Goal: Task Accomplishment & Management: Manage account settings

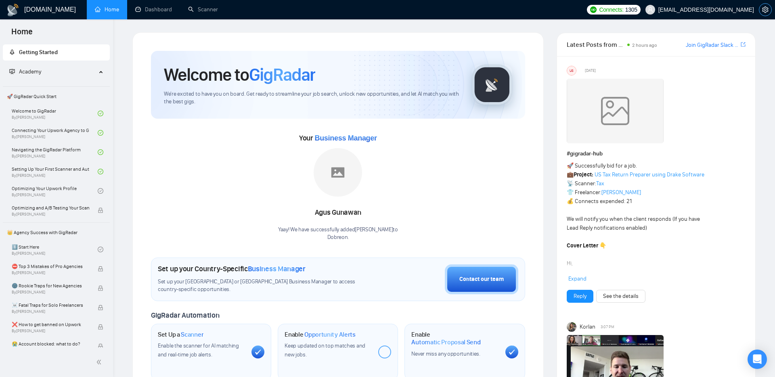
click at [768, 6] on icon "setting" at bounding box center [765, 9] width 6 height 6
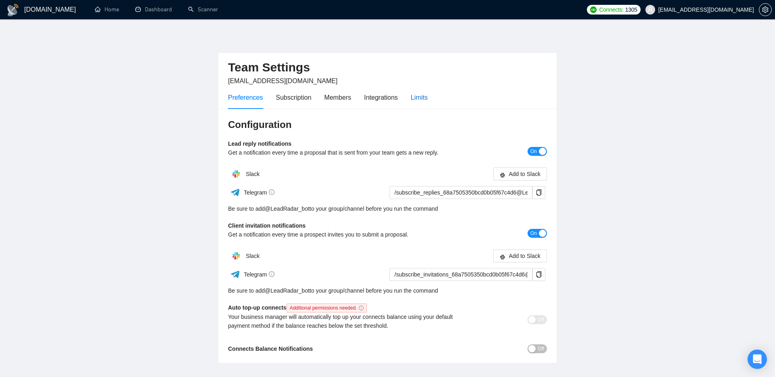
click at [424, 99] on div "Limits" at bounding box center [419, 97] width 17 height 10
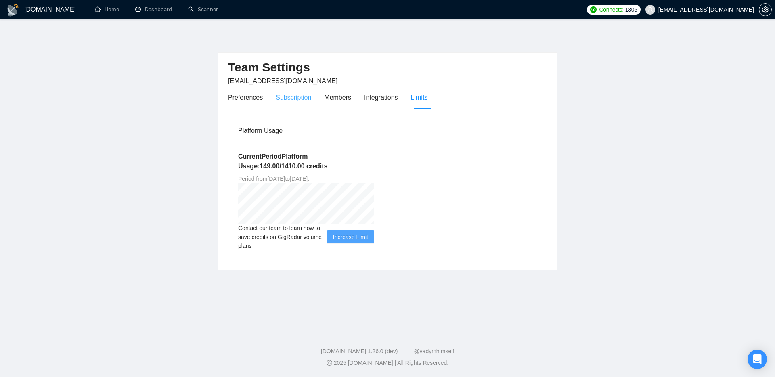
click at [294, 103] on div "Subscription" at bounding box center [294, 97] width 36 height 23
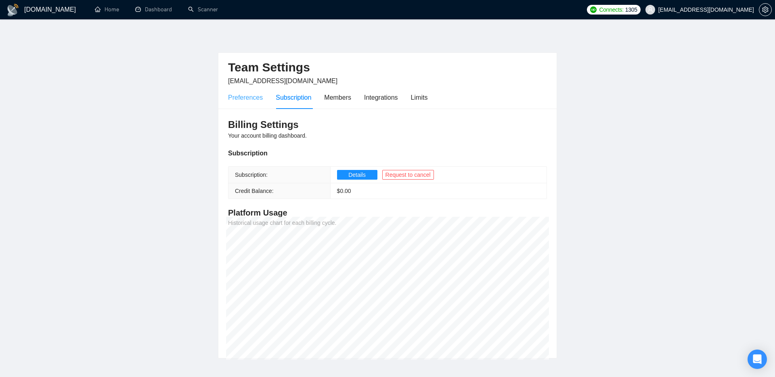
click at [245, 103] on div "Preferences" at bounding box center [245, 97] width 35 height 23
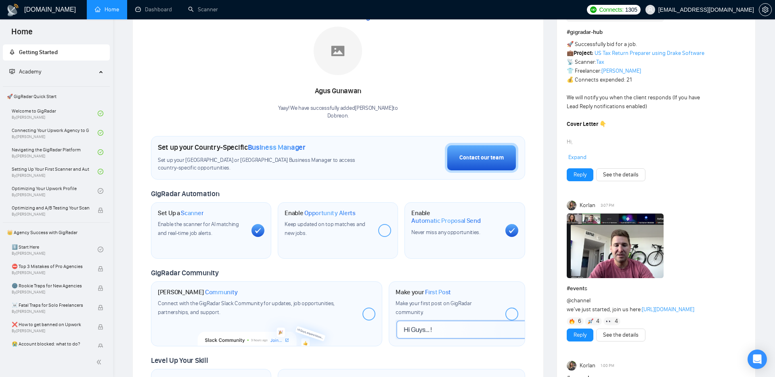
scroll to position [124, 0]
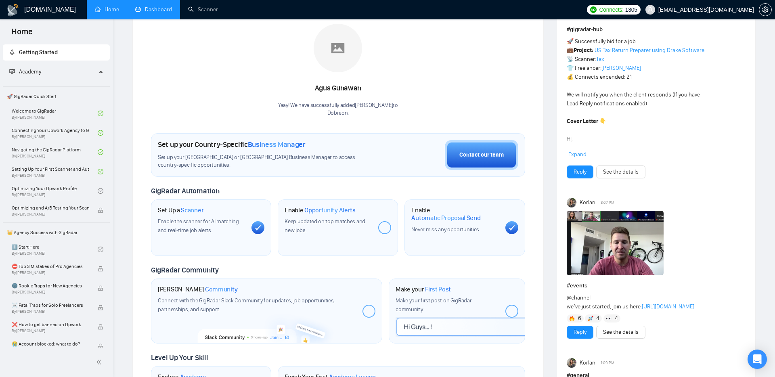
click at [157, 13] on link "Dashboard" at bounding box center [153, 9] width 37 height 7
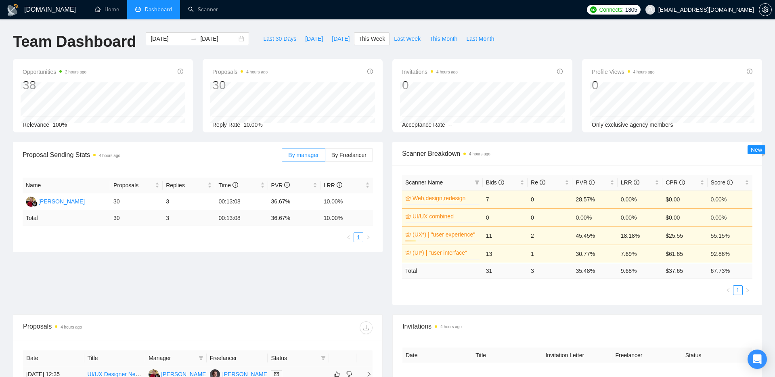
scroll to position [255, 0]
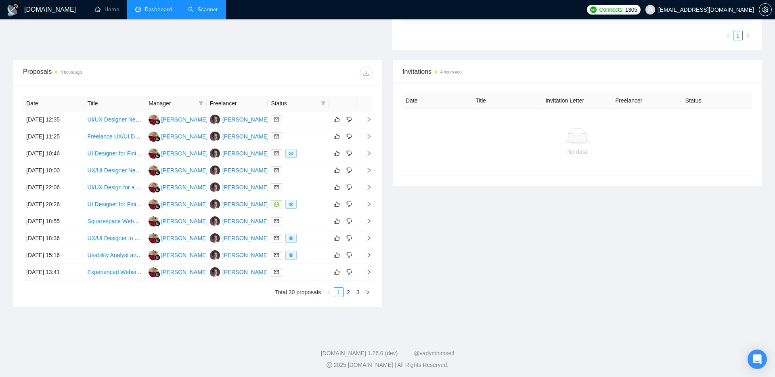
click at [206, 6] on link "Scanner" at bounding box center [203, 9] width 30 height 7
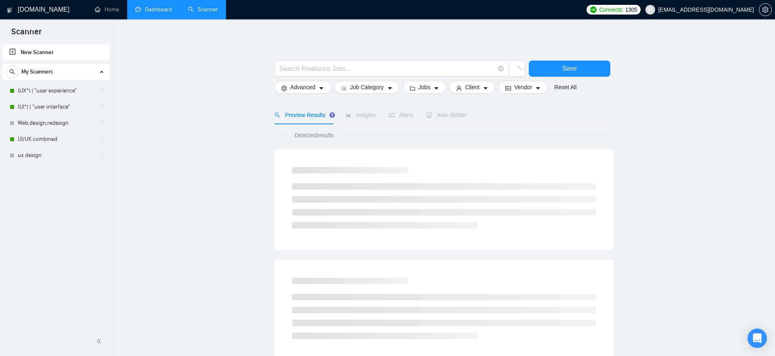
click at [150, 11] on link "Dashboard" at bounding box center [153, 9] width 37 height 7
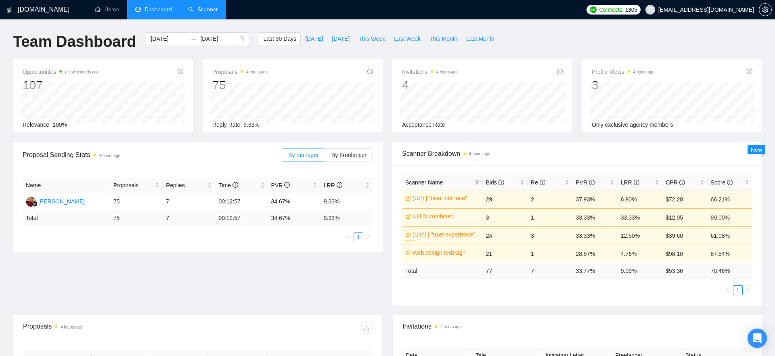
click at [200, 13] on link "Scanner" at bounding box center [203, 9] width 30 height 7
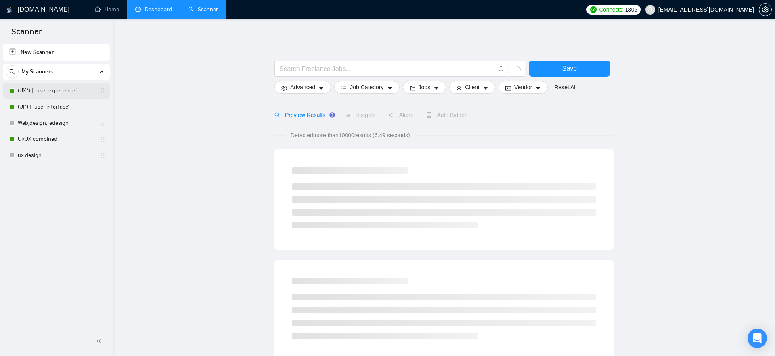
click at [57, 92] on link "(UX*) | "user experience"" at bounding box center [56, 91] width 77 height 16
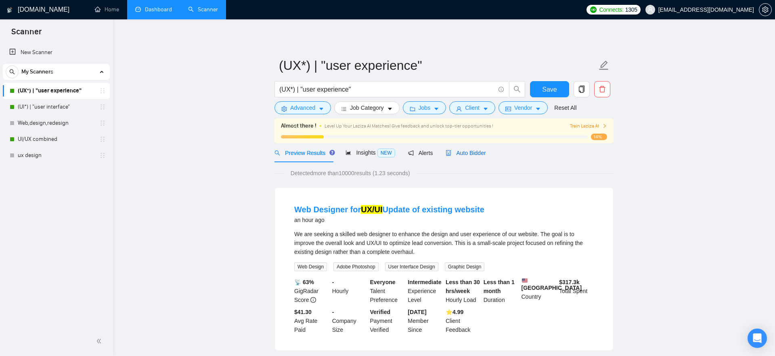
click at [464, 155] on span "Auto Bidder" at bounding box center [466, 153] width 40 height 6
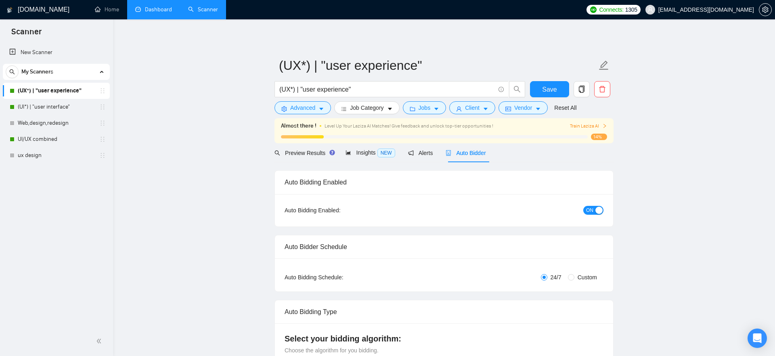
checkbox input "true"
click at [518, 108] on span "Vendor" at bounding box center [523, 107] width 18 height 9
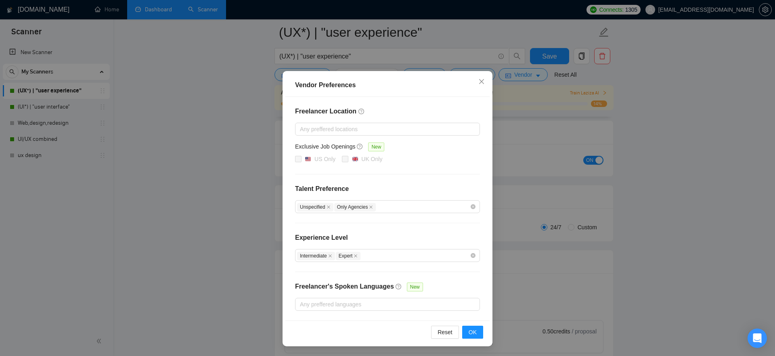
scroll to position [73, 0]
click at [482, 80] on icon "close" at bounding box center [481, 81] width 6 height 6
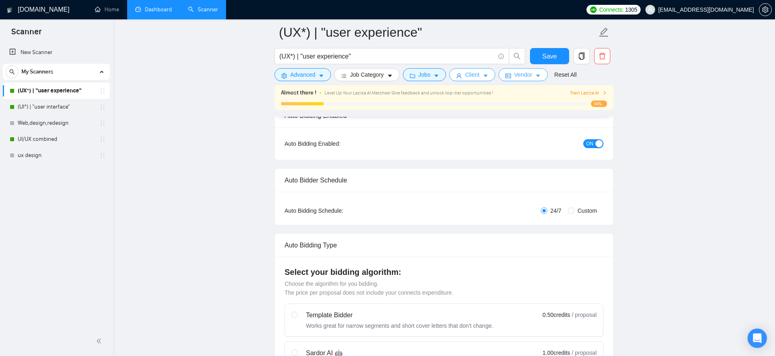
scroll to position [0, 0]
click at [469, 73] on span "Client" at bounding box center [472, 74] width 15 height 9
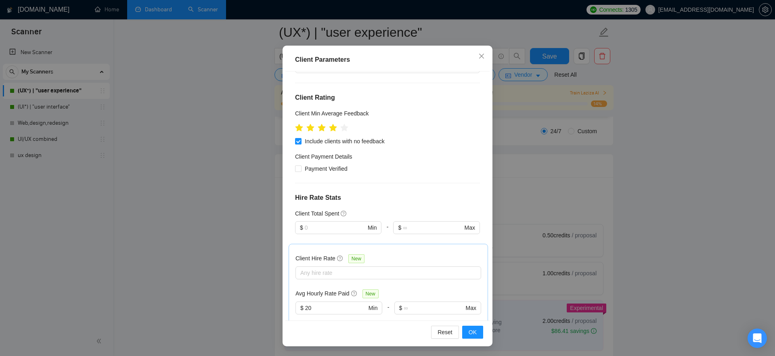
scroll to position [116, 0]
click at [483, 54] on icon "close" at bounding box center [481, 56] width 6 height 6
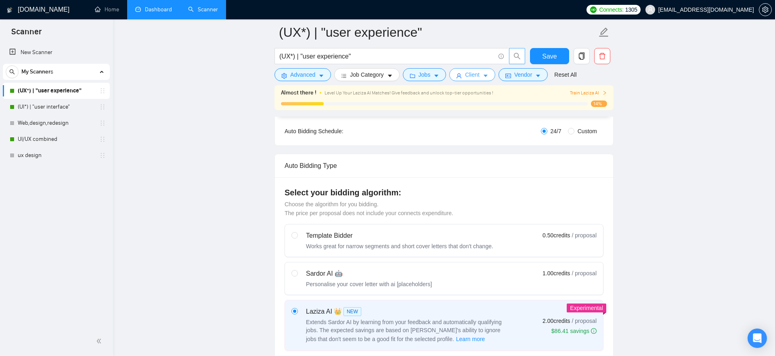
scroll to position [0, 0]
click at [477, 77] on span "Client" at bounding box center [472, 74] width 15 height 9
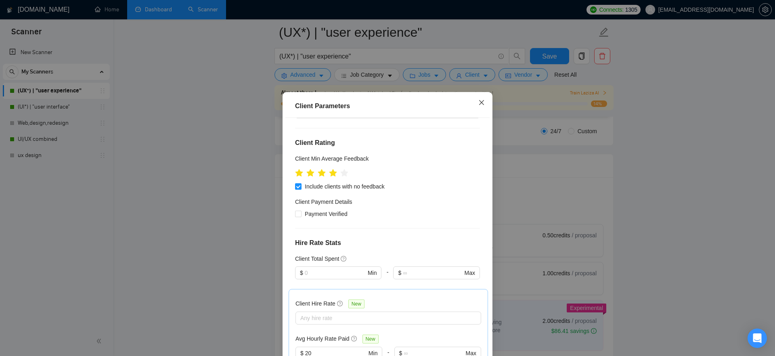
click at [483, 101] on icon "close" at bounding box center [481, 102] width 6 height 6
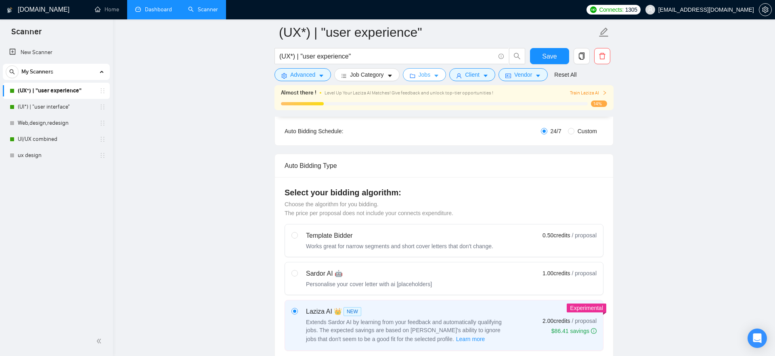
click at [420, 74] on button "Jobs" at bounding box center [425, 74] width 44 height 13
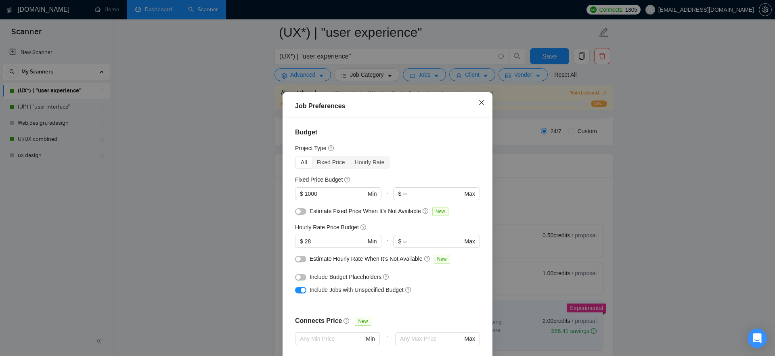
click at [477, 102] on span "Close" at bounding box center [482, 103] width 22 height 22
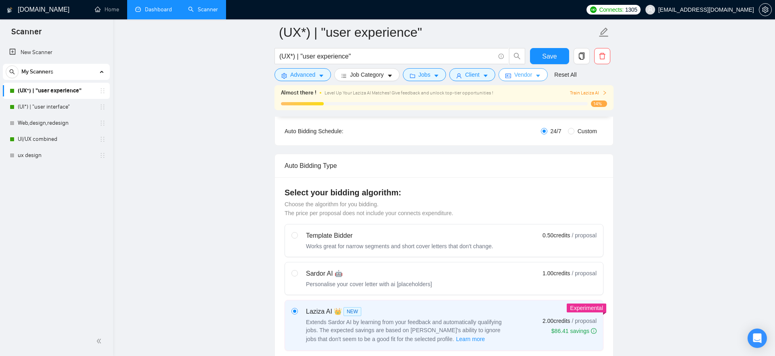
click at [528, 73] on span "Vendor" at bounding box center [523, 74] width 18 height 9
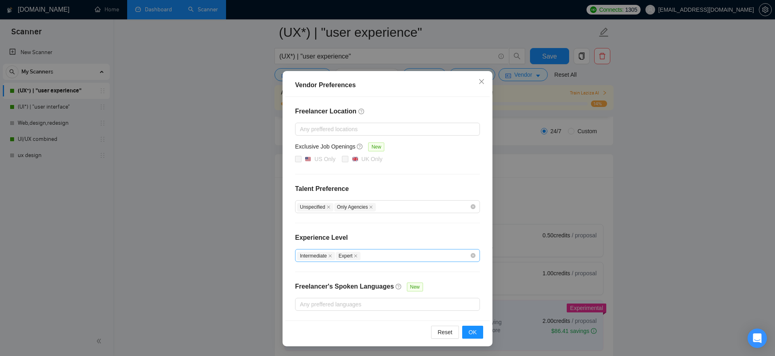
scroll to position [164, 0]
click at [482, 82] on icon "close" at bounding box center [481, 81] width 6 height 6
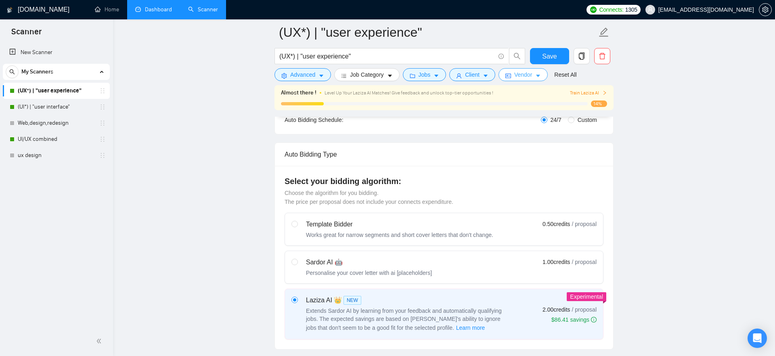
scroll to position [0, 0]
click at [310, 74] on span "Advanced" at bounding box center [302, 74] width 25 height 9
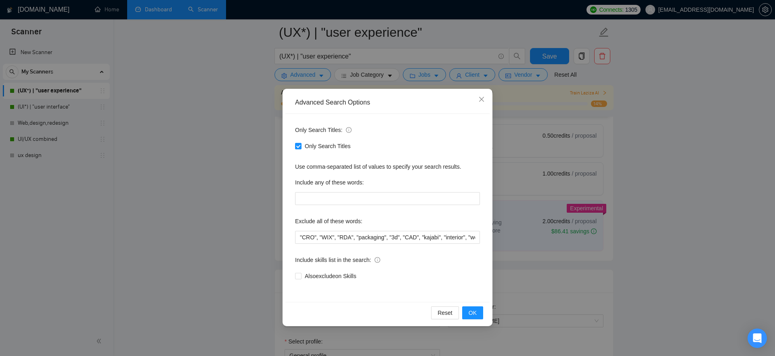
scroll to position [254, 0]
click at [316, 237] on input ""CRO", "WIX", "RDA", "packaging", "3d", "CAD", "kajabi", "interior", "webflow",…" at bounding box center [387, 237] width 185 height 13
click at [481, 103] on icon "close" at bounding box center [481, 99] width 6 height 6
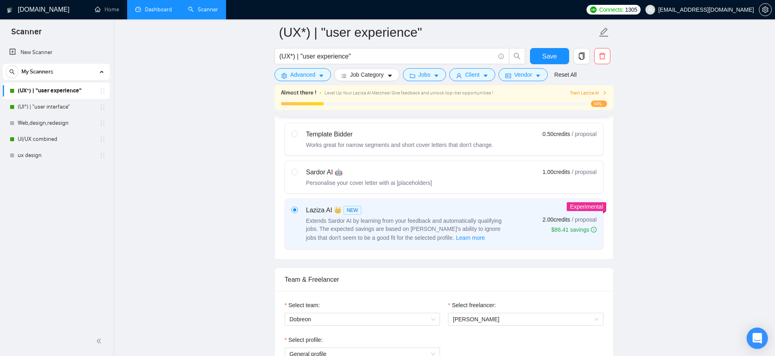
click at [753, 340] on icon "Open Intercom Messenger" at bounding box center [757, 338] width 10 height 10
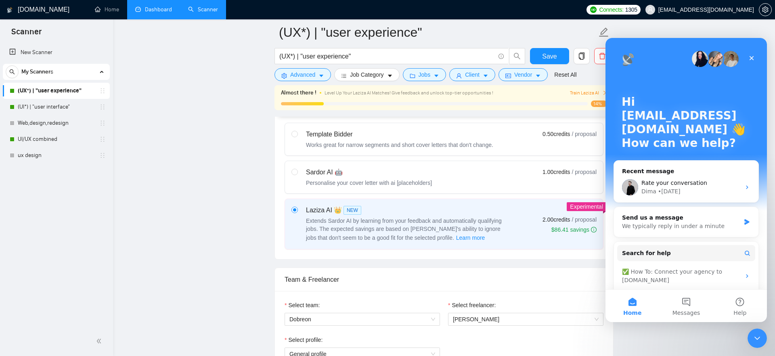
scroll to position [0, 0]
click at [740, 300] on button "Help" at bounding box center [740, 306] width 54 height 32
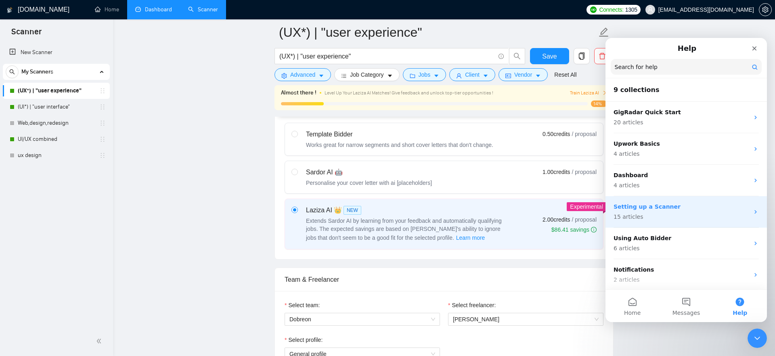
click at [642, 209] on p "Setting up a Scanner" at bounding box center [682, 207] width 136 height 8
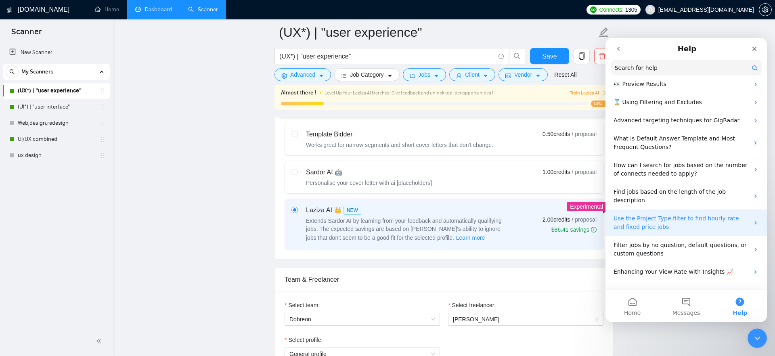
scroll to position [106, 0]
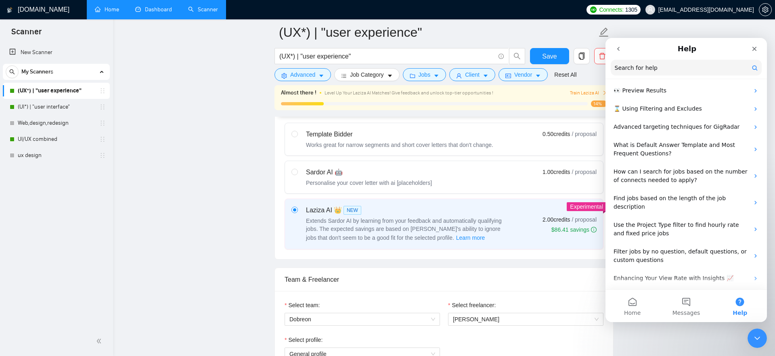
click at [95, 6] on link "Home" at bounding box center [107, 9] width 24 height 7
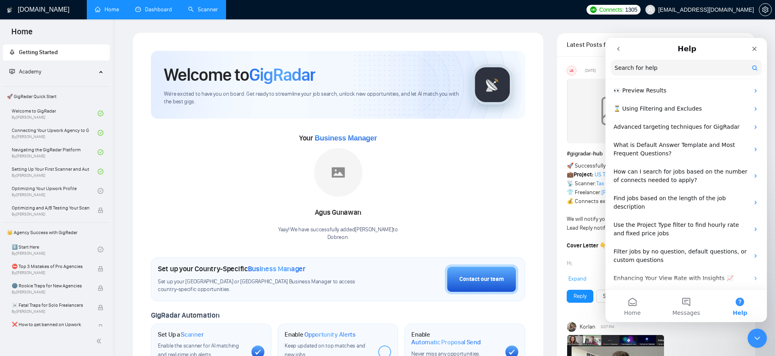
click at [148, 11] on link "Dashboard" at bounding box center [153, 9] width 37 height 7
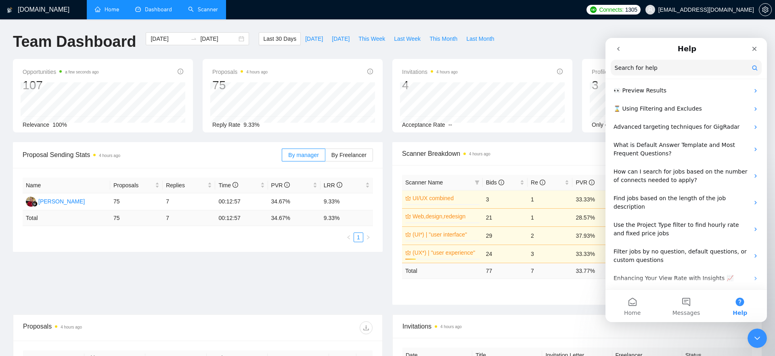
click at [240, 154] on span "Proposal Sending Stats 4 hours ago" at bounding box center [152, 155] width 259 height 10
click at [170, 202] on td "7" at bounding box center [189, 201] width 52 height 17
click at [170, 201] on td "7" at bounding box center [189, 201] width 52 height 17
click at [180, 241] on ul "1" at bounding box center [198, 238] width 350 height 10
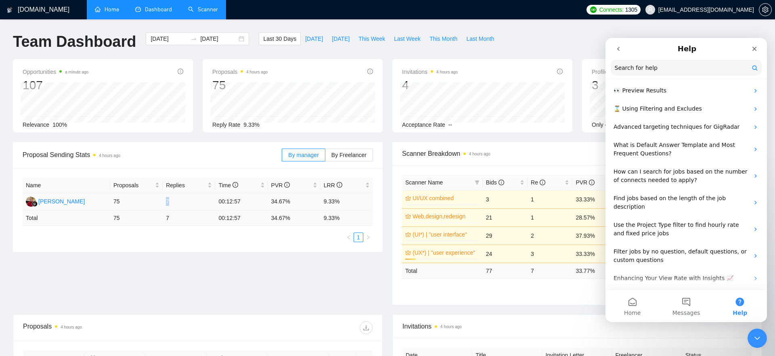
drag, startPoint x: 165, startPoint y: 202, endPoint x: 171, endPoint y: 202, distance: 6.5
click at [171, 202] on td "7" at bounding box center [189, 201] width 52 height 17
click at [171, 225] on td "7" at bounding box center [189, 218] width 52 height 16
click at [757, 48] on icon "Close" at bounding box center [754, 49] width 6 height 6
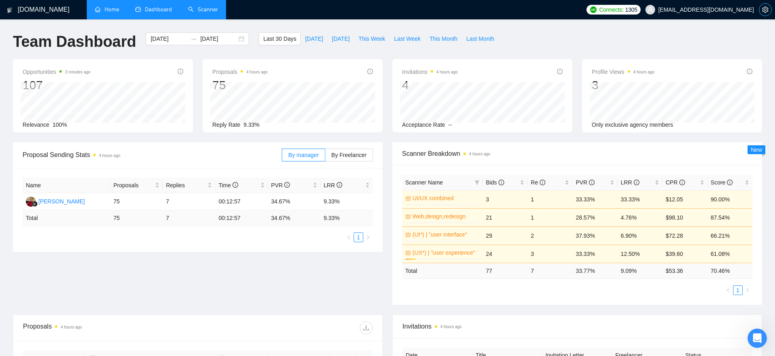
click at [767, 9] on icon "setting" at bounding box center [765, 9] width 6 height 6
click at [567, 291] on ul "1" at bounding box center [577, 290] width 350 height 10
drag, startPoint x: 665, startPoint y: 271, endPoint x: 690, endPoint y: 271, distance: 25.0
click at [690, 271] on td "$ 46.69" at bounding box center [685, 271] width 45 height 16
click at [680, 281] on div "Scanner Name Bids Re PVR LRR CPR Score Web,design,redesign 0% 21 1 28.57% 4.76%…" at bounding box center [577, 235] width 350 height 120
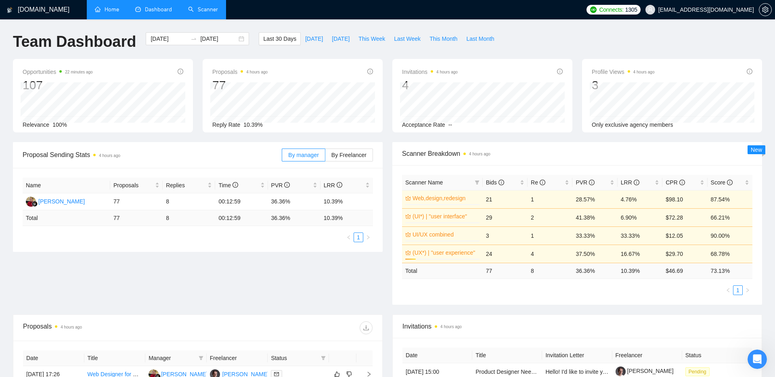
click at [223, 59] on div "Proposals 4 hours ago 77 2025-08-19 Replied 0 Reply Rate 10.39%" at bounding box center [293, 95] width 180 height 73
click at [475, 129] on div "Invitations 4 hours ago 4 2025-08-24 2025-08-24 0 Acceptance Rate --" at bounding box center [482, 95] width 180 height 73
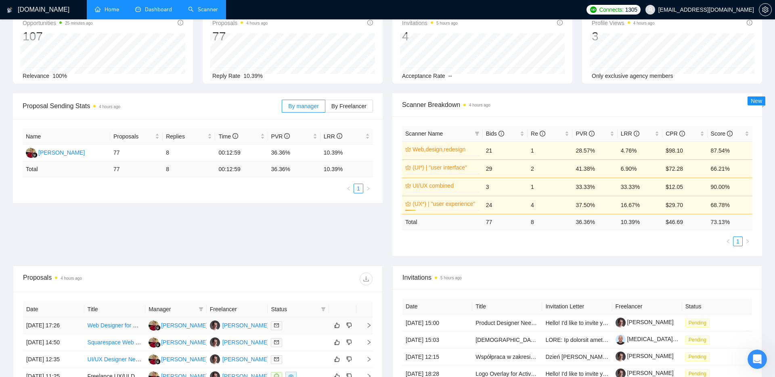
scroll to position [47, 0]
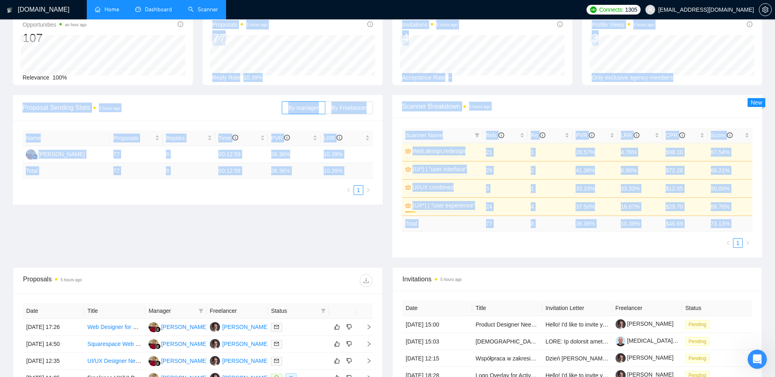
drag, startPoint x: 749, startPoint y: 256, endPoint x: 272, endPoint y: 33, distance: 526.6
click at [272, 33] on main "Team Dashboard 2025-08-12 2025-09-11 Last 30 Days Today Yesterday This Week Las…" at bounding box center [387, 254] width 749 height 539
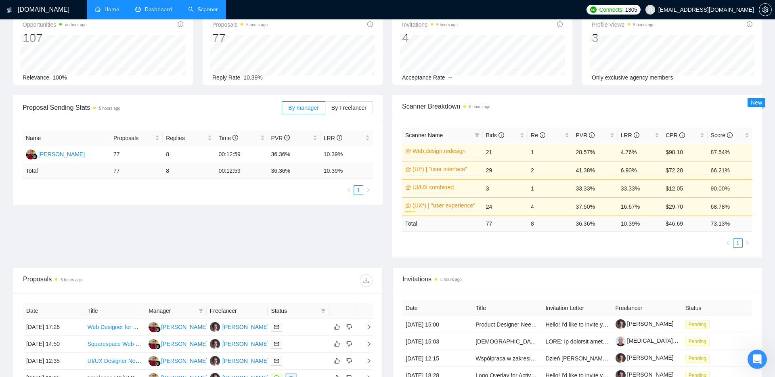
click at [231, 107] on span "Proposal Sending Stats 5 hours ago" at bounding box center [152, 108] width 259 height 10
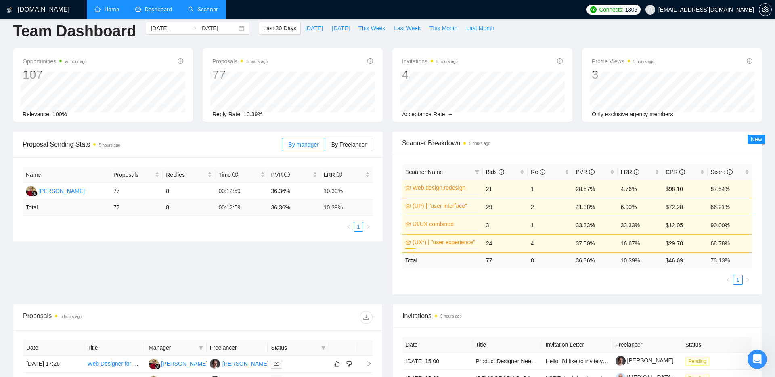
scroll to position [0, 0]
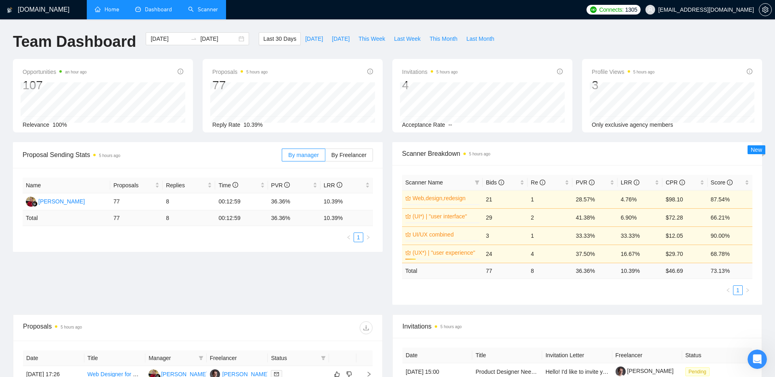
click at [387, 190] on div "Proposal Sending Stats 5 hours ago By manager By Freelancer Name Proposals Repl…" at bounding box center [198, 197] width 380 height 110
click at [444, 197] on link "Web,design,redesign" at bounding box center [445, 198] width 65 height 9
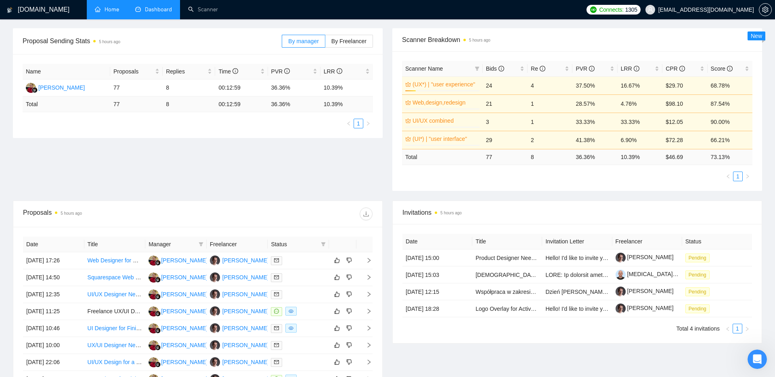
scroll to position [117, 0]
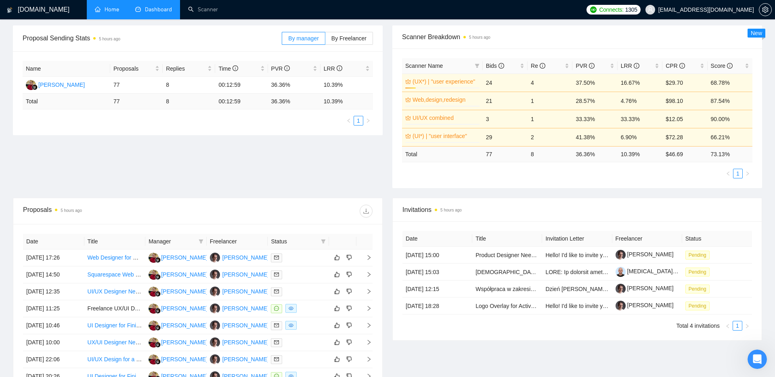
click at [361, 146] on div "Proposal Sending Stats 5 hours ago By manager By Freelancer Name Proposals Repl…" at bounding box center [387, 111] width 759 height 172
click at [359, 147] on div "Proposal Sending Stats 5 hours ago By manager By Freelancer Name Proposals Repl…" at bounding box center [387, 111] width 759 height 172
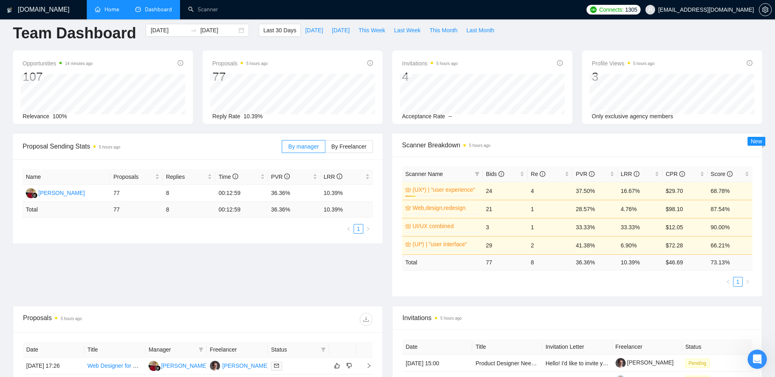
scroll to position [0, 0]
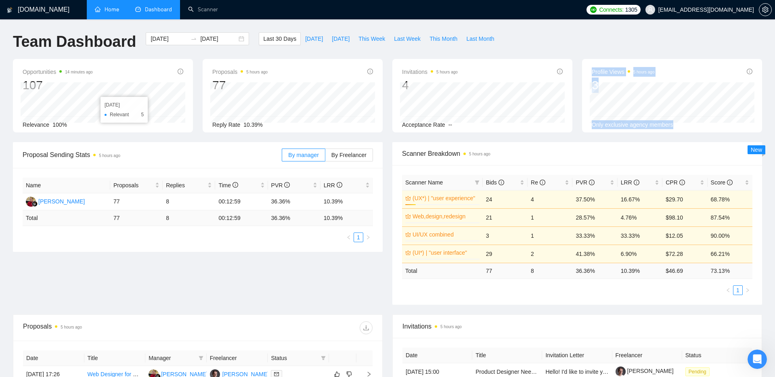
drag, startPoint x: 585, startPoint y: 84, endPoint x: 705, endPoint y: 141, distance: 132.9
click at [705, 141] on div "Opportunities 14 minutes ago 107 2025-09-07 Relevant 5 Relevance 100% Proposals…" at bounding box center [387, 100] width 759 height 83
click at [688, 141] on div "Opportunities 14 minutes ago 107 2025-09-07 Relevant 5 Relevance 100% Proposals…" at bounding box center [387, 100] width 759 height 83
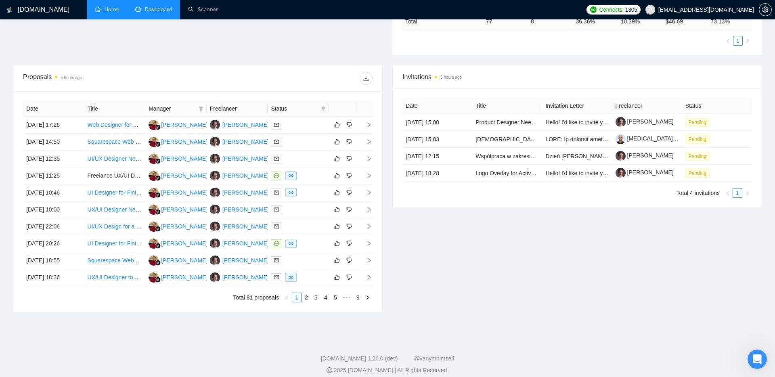
scroll to position [257, 0]
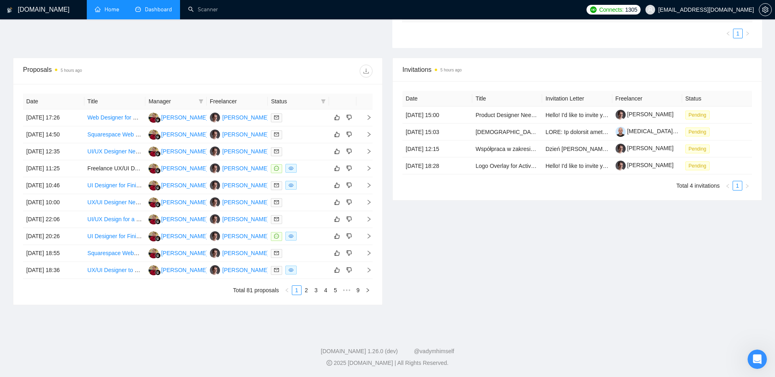
click at [647, 65] on span "Invitations 5 hours ago" at bounding box center [578, 70] width 350 height 10
click at [527, 85] on div "Date Title Invitation Letter Freelancer Status 04 Sep, 2025 15:00 Product Desig…" at bounding box center [577, 140] width 369 height 119
click at [515, 80] on div "Invitations 5 hours ago" at bounding box center [578, 69] width 350 height 23
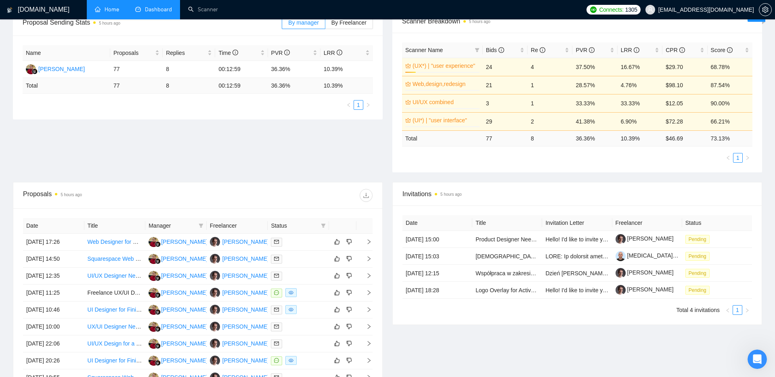
scroll to position [0, 0]
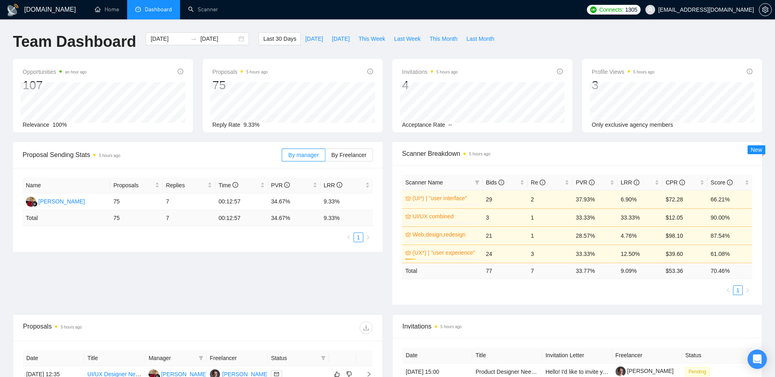
click at [264, 164] on div "Proposal Sending Stats 5 hours ago" at bounding box center [152, 154] width 259 height 23
drag, startPoint x: 266, startPoint y: 126, endPoint x: 203, endPoint y: 72, distance: 82.8
click at [203, 72] on div "Proposals 5 hours ago 75 2025-08-22 Replied 0 Reply Rate 9.33%" at bounding box center [293, 95] width 180 height 73
drag, startPoint x: 165, startPoint y: 202, endPoint x: 170, endPoint y: 202, distance: 4.8
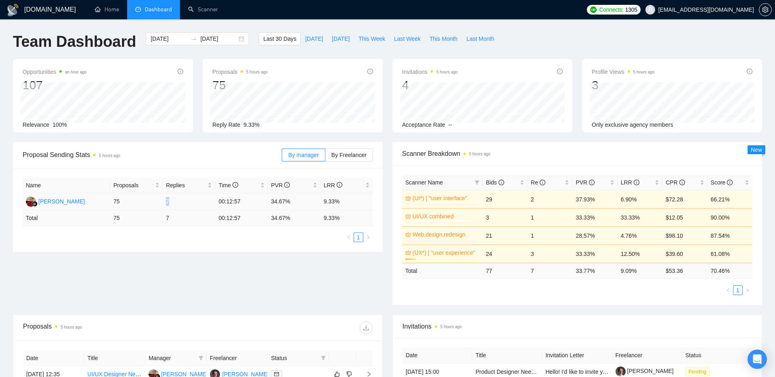
click at [170, 202] on td "7" at bounding box center [189, 201] width 52 height 17
click at [350, 155] on span "By Freelancer" at bounding box center [348, 155] width 35 height 6
click at [325, 157] on input "By Freelancer" at bounding box center [325, 157] width 0 height 0
click at [307, 158] on span "By manager" at bounding box center [303, 155] width 30 height 6
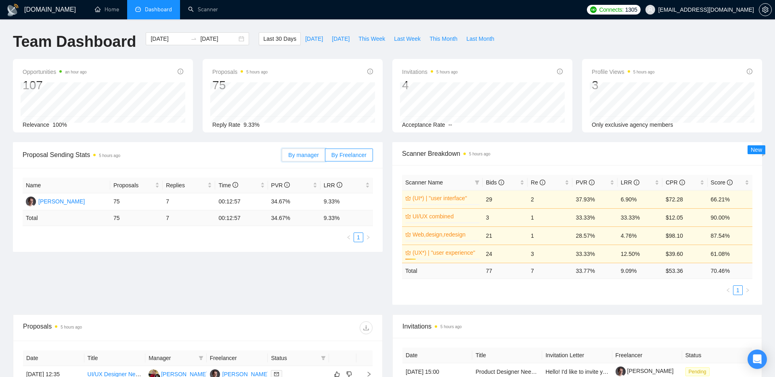
click at [282, 157] on input "By manager" at bounding box center [282, 157] width 0 height 0
click at [340, 158] on label "By Freelancer" at bounding box center [349, 155] width 48 height 13
click at [325, 157] on input "By Freelancer" at bounding box center [325, 157] width 0 height 0
click at [299, 158] on label "By manager" at bounding box center [303, 155] width 43 height 13
click at [282, 157] on input "By manager" at bounding box center [282, 157] width 0 height 0
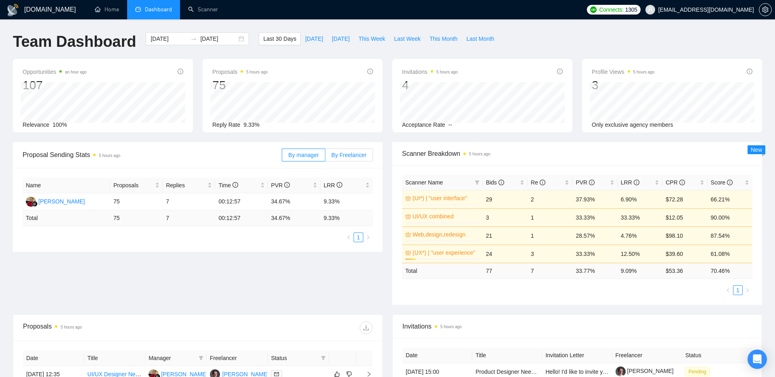
click at [342, 155] on span "By Freelancer" at bounding box center [348, 155] width 35 height 6
click at [325, 157] on input "By Freelancer" at bounding box center [325, 157] width 0 height 0
click at [306, 156] on span "By manager" at bounding box center [303, 155] width 30 height 6
click at [282, 157] on input "By manager" at bounding box center [282, 157] width 0 height 0
click at [241, 160] on div "Proposal Sending Stats 5 hours ago" at bounding box center [152, 154] width 259 height 23
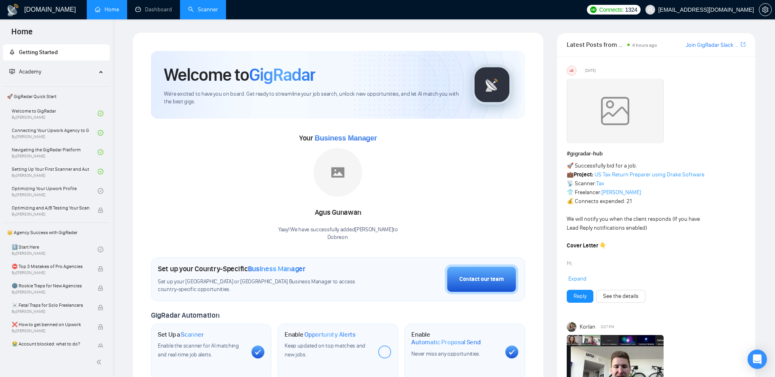
click at [201, 8] on link "Scanner" at bounding box center [203, 9] width 30 height 7
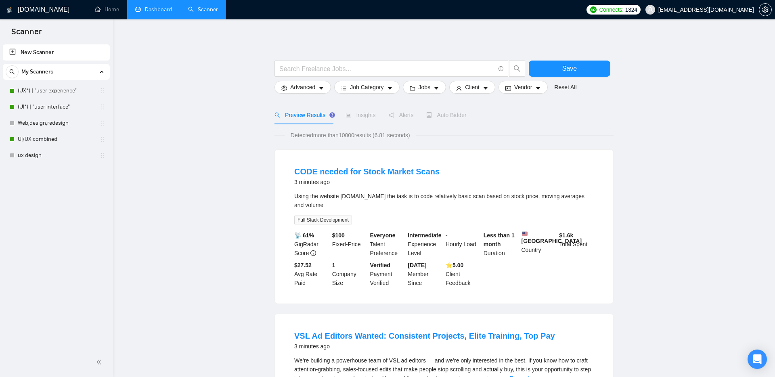
click at [147, 11] on link "Dashboard" at bounding box center [153, 9] width 37 height 7
